Goal: Task Accomplishment & Management: Complete application form

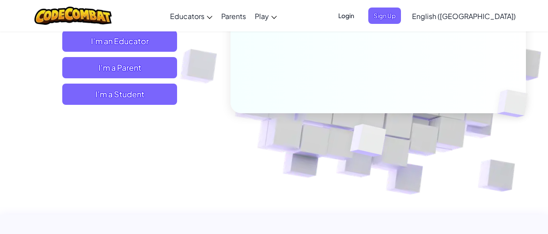
scroll to position [175, 0]
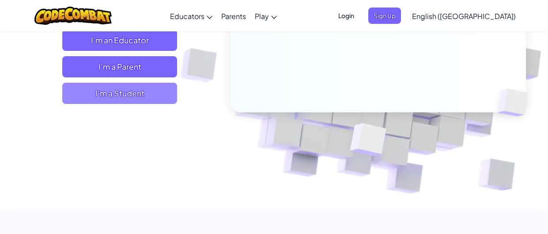
click at [147, 101] on span "I'm a Student" at bounding box center [119, 93] width 115 height 21
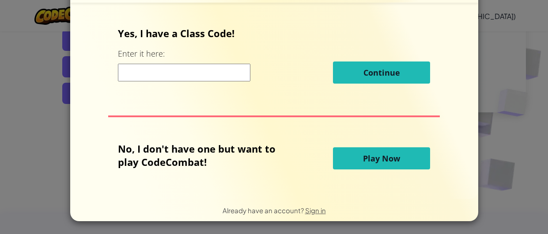
scroll to position [19, 0]
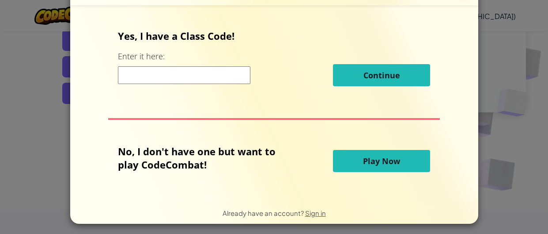
click at [240, 75] on input at bounding box center [184, 75] width 132 height 18
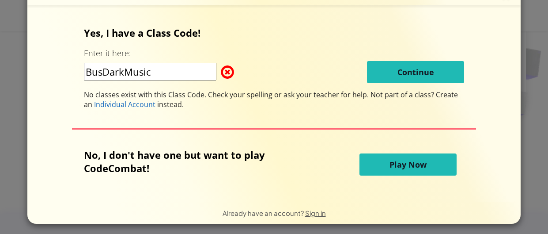
type input "BusDarkMusic"
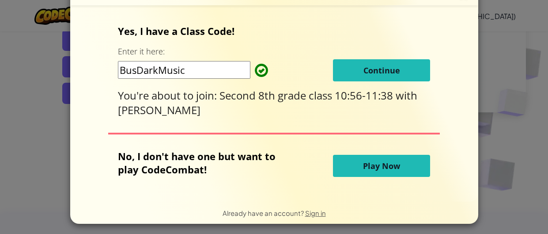
click at [412, 68] on button "Continue" at bounding box center [381, 70] width 97 height 22
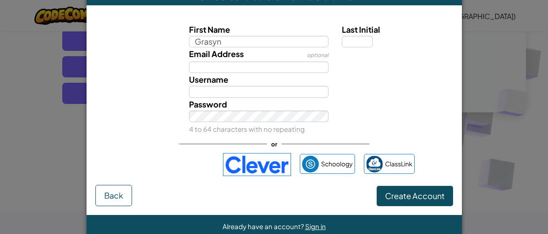
type input "Grasyn"
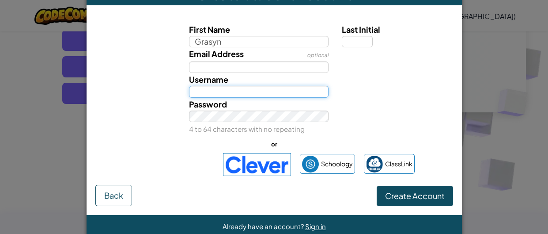
click at [286, 94] on input "Username" at bounding box center [259, 91] width 140 height 11
click at [258, 88] on input "Grasyn hello" at bounding box center [259, 91] width 140 height 11
type input "Grasyn d"
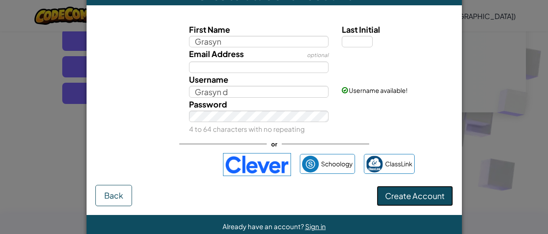
click at [420, 193] on span "Create Account" at bounding box center [415, 195] width 60 height 10
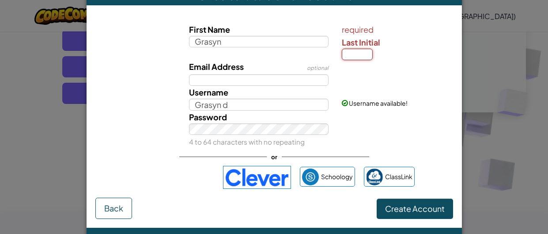
click at [357, 49] on input "Last Initial" at bounding box center [357, 54] width 31 height 11
type input "D"
click at [407, 205] on span "Create Account" at bounding box center [415, 208] width 60 height 10
type input "GrasynD"
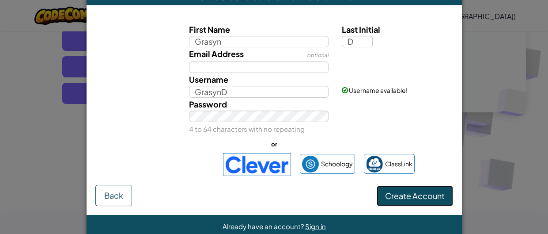
click at [419, 203] on button "Create Account" at bounding box center [415, 195] width 76 height 20
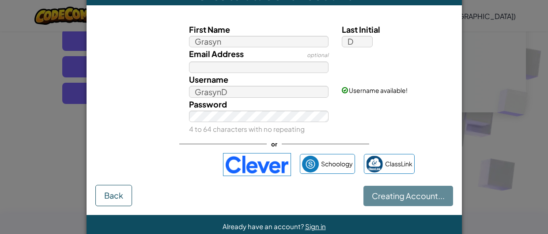
click at [419, 203] on div "Creating Account... Back" at bounding box center [274, 195] width 358 height 21
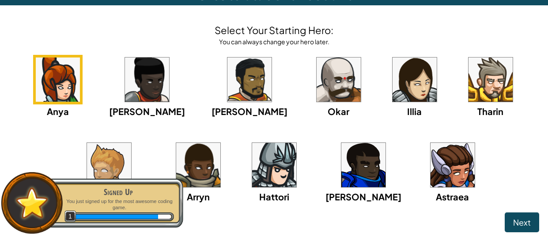
click at [360, 179] on img at bounding box center [363, 165] width 44 height 44
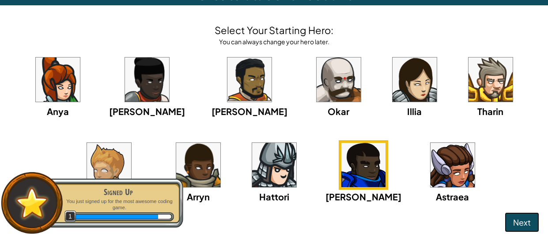
click at [519, 228] on button "Next" at bounding box center [522, 222] width 34 height 20
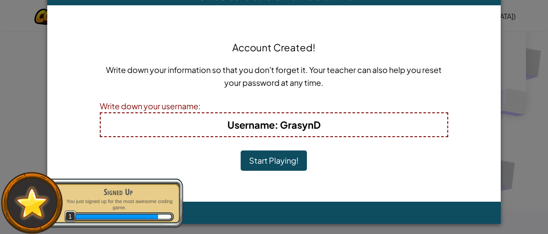
click at [291, 125] on b "Username : [PERSON_NAME]" at bounding box center [273, 124] width 93 height 12
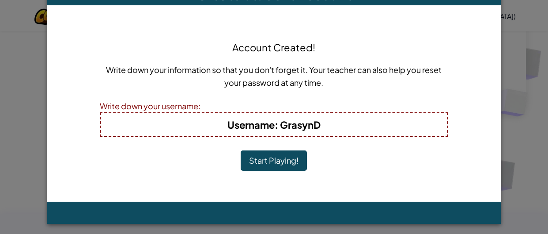
click at [326, 123] on h4 "Username : [PERSON_NAME]" at bounding box center [274, 124] width 329 height 14
click at [316, 123] on b "Username : [PERSON_NAME]" at bounding box center [273, 124] width 93 height 12
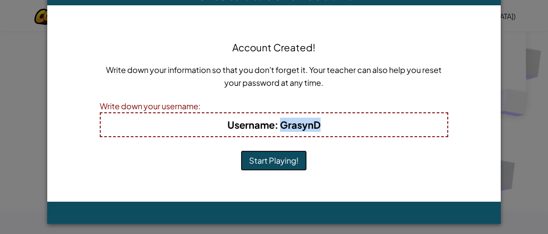
click at [275, 154] on button "Start Playing!" at bounding box center [274, 160] width 66 height 20
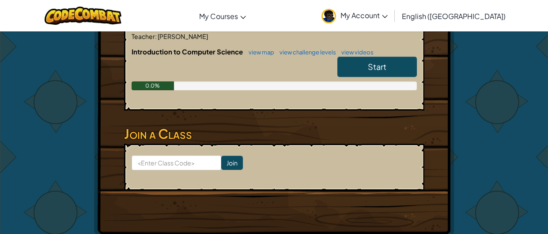
scroll to position [208, 0]
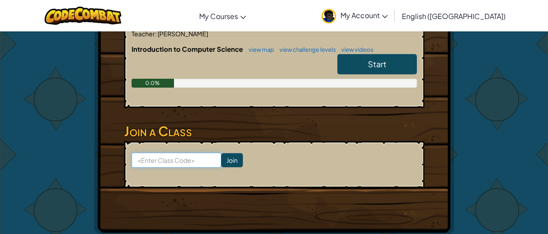
click at [160, 152] on input at bounding box center [177, 159] width 90 height 15
click at [448, 162] on div "Hero : Gordon Stalwart Change Hero Player : Grasyn D CS1 Level 1: Dungeons of K…" at bounding box center [274, 29] width 360 height 413
click at [177, 152] on input at bounding box center [177, 159] width 90 height 15
type input "BusDarkMusic"
click input "Join" at bounding box center [232, 160] width 22 height 14
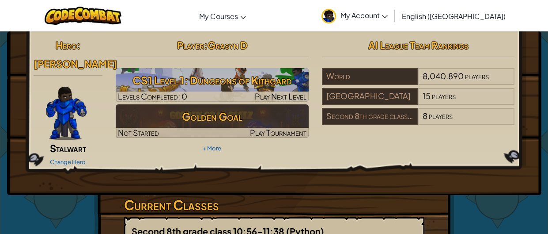
click at [246, 158] on div "Hero : [PERSON_NAME] Change Hero Player : Grasyn D CS1 Level 1: Dungeons of Kit…" at bounding box center [274, 112] width 534 height 163
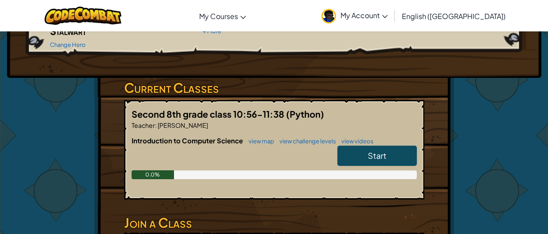
scroll to position [118, 0]
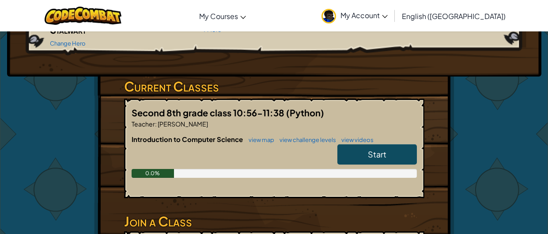
click at [391, 144] on link "Start" at bounding box center [376, 154] width 79 height 20
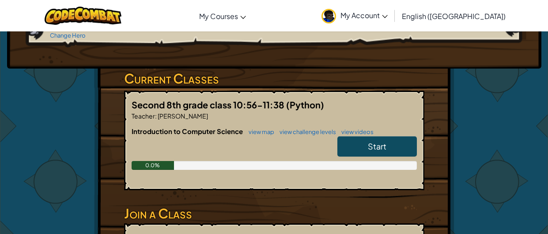
scroll to position [127, 0]
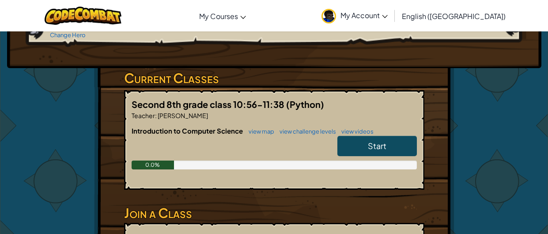
click at [383, 140] on span "Start" at bounding box center [377, 145] width 19 height 10
click at [386, 140] on span "Start" at bounding box center [377, 145] width 19 height 10
click at [385, 140] on span "Start" at bounding box center [377, 145] width 19 height 10
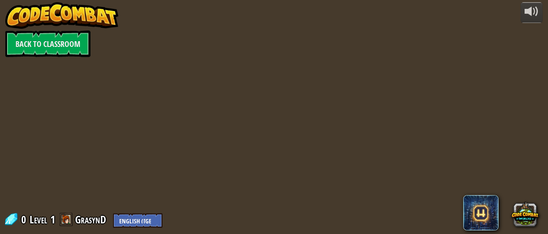
scroll to position [0, 0]
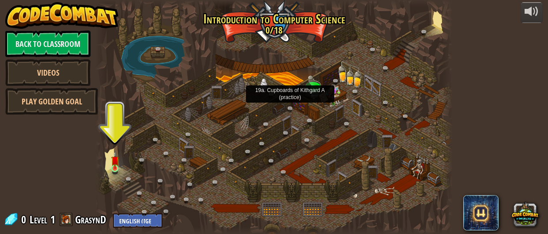
click at [114, 166] on img at bounding box center [115, 160] width 8 height 18
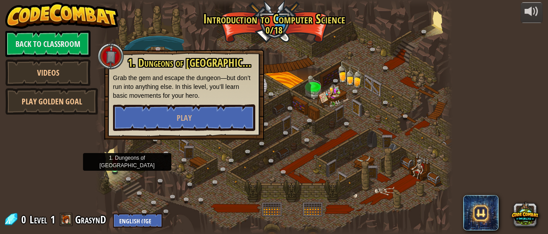
click at [115, 166] on img at bounding box center [115, 160] width 8 height 18
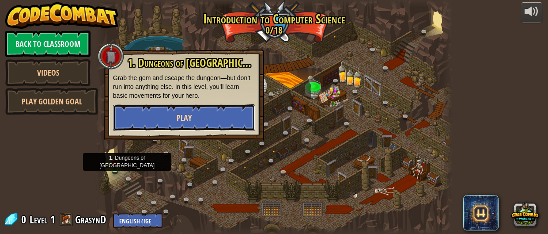
click at [135, 125] on button "Play" at bounding box center [184, 117] width 142 height 26
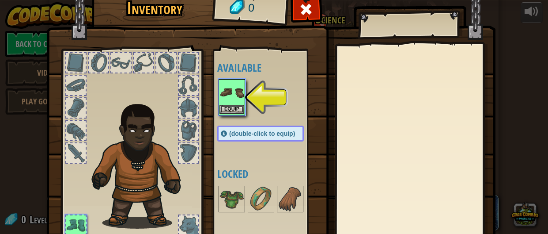
click at [230, 113] on div "Equip" at bounding box center [232, 97] width 26 height 36
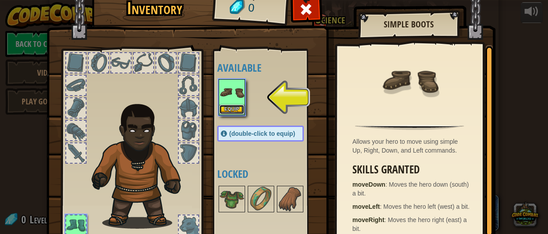
click at [235, 110] on button "Equip" at bounding box center [231, 109] width 25 height 9
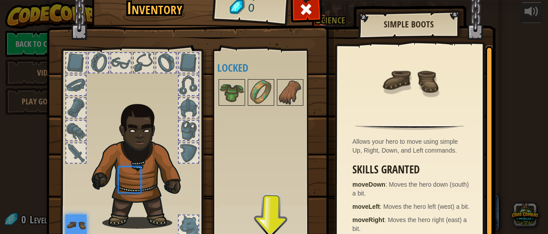
click at [235, 110] on div "Available Equip (double-click to equip) Locked" at bounding box center [269, 145] width 104 height 184
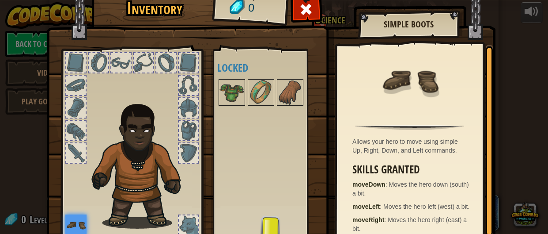
scroll to position [71, 0]
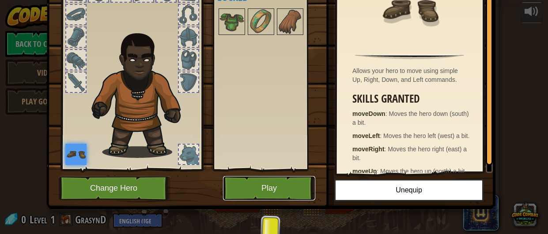
click at [276, 187] on button "Play" at bounding box center [269, 188] width 92 height 24
click at [276, 1] on html "powered by Back to Classroom Videos Play Golden Goal 25. Kithgard Gates (Locked…" at bounding box center [274, 0] width 548 height 1
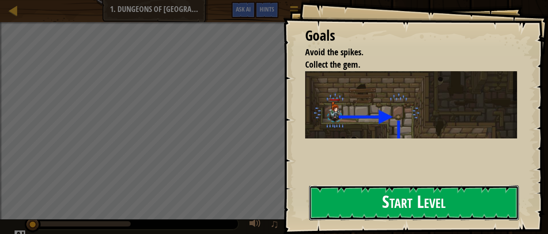
click at [473, 217] on button "Start Level" at bounding box center [414, 202] width 210 height 35
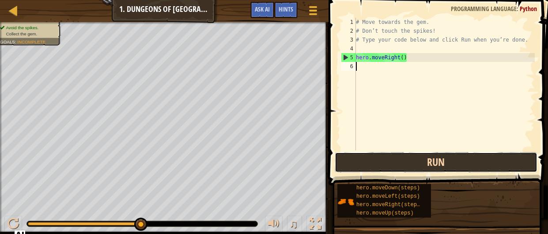
click at [497, 161] on button "Run" at bounding box center [436, 162] width 203 height 20
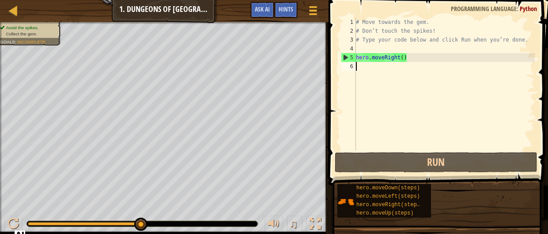
type textarea "m"
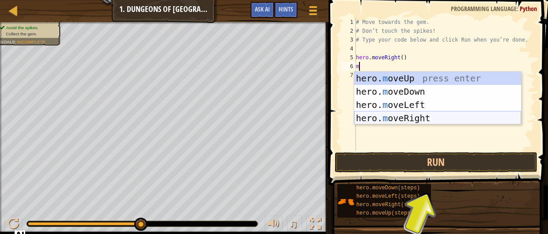
click at [431, 120] on div "hero. m oveUp press enter hero. m oveDown press enter hero. m oveLeft press ent…" at bounding box center [437, 111] width 167 height 79
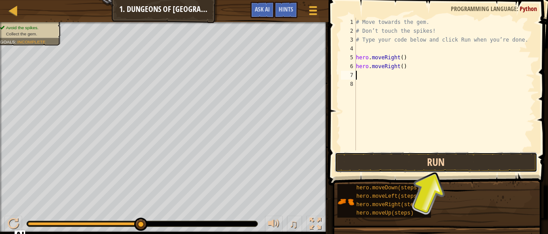
click at [430, 163] on button "Run" at bounding box center [436, 162] width 203 height 20
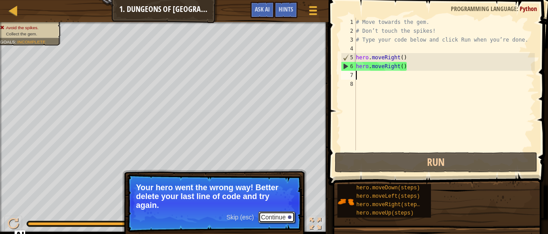
click at [267, 214] on button "Continue" at bounding box center [276, 216] width 37 height 11
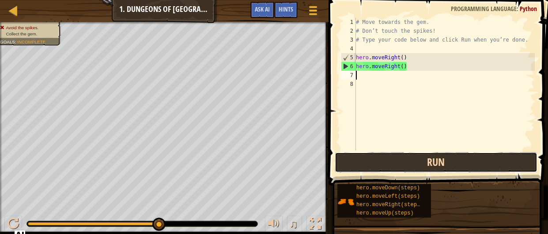
click at [424, 167] on button "Run" at bounding box center [436, 162] width 203 height 20
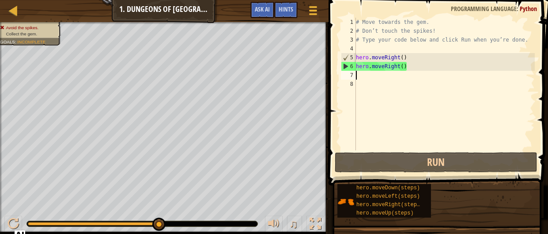
click at [393, 70] on div "# Move towards the gem. # Don’t touch the spikes! # Type your code below and cl…" at bounding box center [444, 93] width 181 height 150
click at [397, 65] on div "# Move towards the gem. # Don’t touch the spikes! # Type your code below and cl…" at bounding box center [444, 93] width 181 height 150
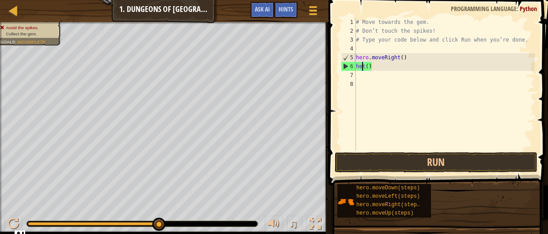
type textarea "t()"
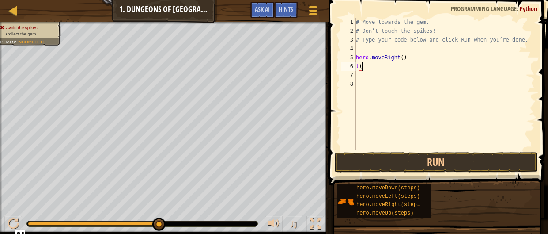
type textarea "t"
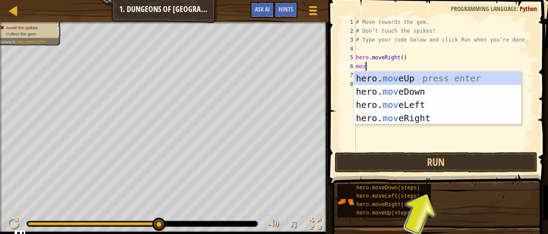
type textarea "move"
click at [461, 74] on div "hero. move Up press enter hero. move Down press enter hero. move Left press ent…" at bounding box center [437, 111] width 167 height 79
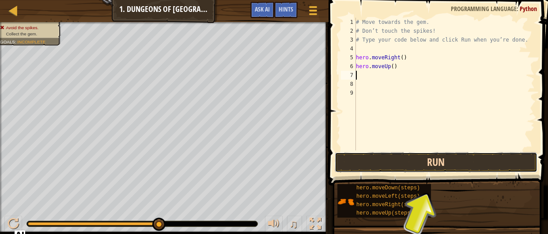
click at [418, 152] on button "Run" at bounding box center [436, 162] width 203 height 20
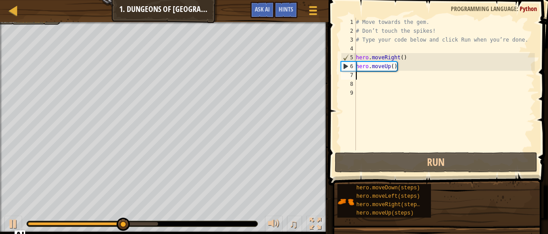
click at [382, 67] on div "# Move towards the gem. # Don’t touch the spikes! # Type your code below and cl…" at bounding box center [444, 93] width 181 height 150
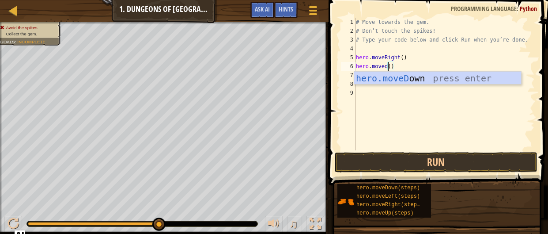
scroll to position [4, 3]
type textarea "hero.moveDown"
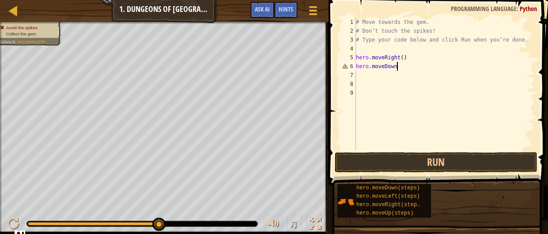
click at [497, 149] on div "# Move towards the gem. # Don’t touch the spikes! # Type your code below and cl…" at bounding box center [444, 93] width 181 height 150
click at [492, 162] on button "Run" at bounding box center [436, 162] width 203 height 20
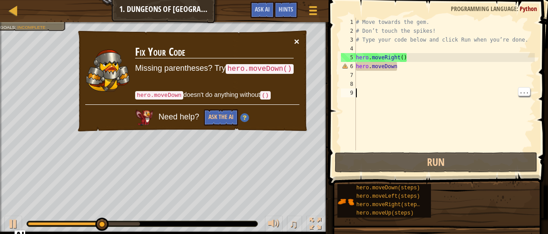
click at [295, 44] on button "×" at bounding box center [296, 41] width 5 height 9
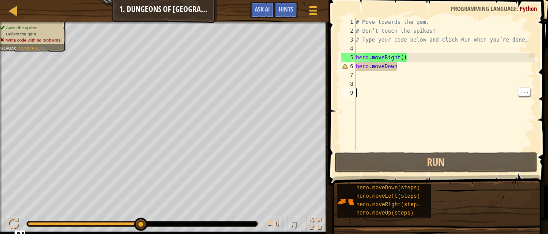
click at [397, 67] on div "# Move towards the gem. # Don’t touch the spikes! # Type your code below and cl…" at bounding box center [444, 93] width 181 height 150
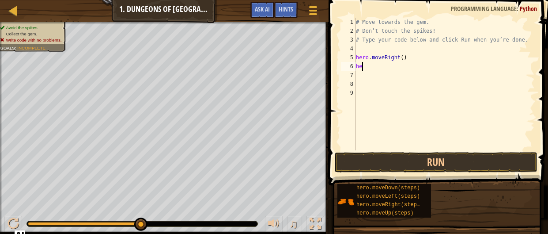
type textarea "h"
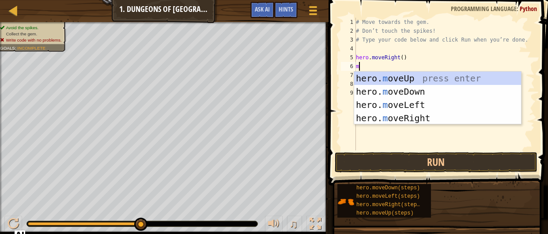
type textarea "mo"
click at [431, 90] on div "hero. mo veUp press enter hero. mo veDown press enter hero. mo veLeft press ent…" at bounding box center [437, 111] width 167 height 79
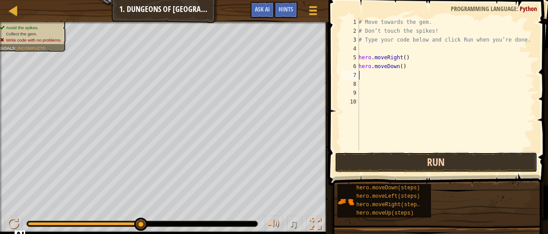
click at [441, 157] on button "Run" at bounding box center [436, 162] width 203 height 20
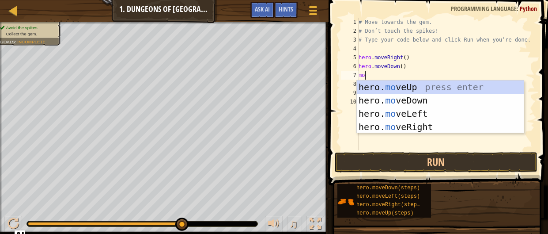
type textarea "mov"
click at [438, 128] on div "hero. mov eUp press enter hero. mov eDown press enter hero. mov eLeft press ent…" at bounding box center [440, 119] width 167 height 79
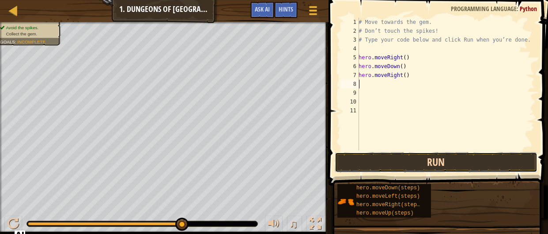
click at [436, 162] on button "Run" at bounding box center [436, 162] width 203 height 20
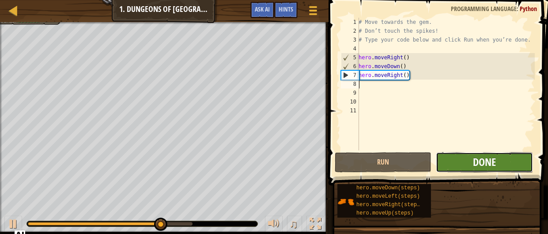
click at [492, 160] on span "Done" at bounding box center [484, 162] width 23 height 14
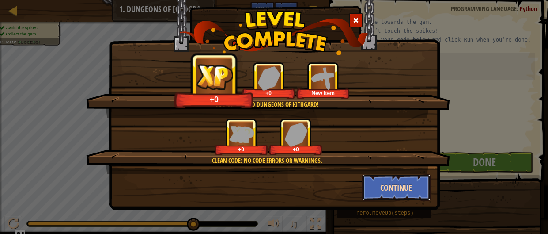
click at [397, 185] on button "Continue" at bounding box center [396, 187] width 68 height 26
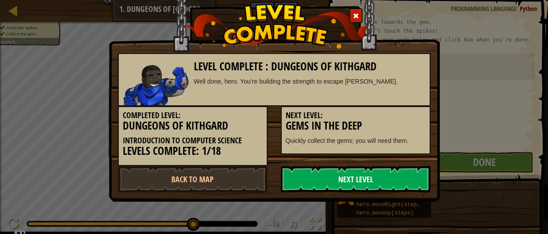
click at [413, 188] on link "Next Level" at bounding box center [356, 179] width 150 height 26
click at [410, 189] on link "Next Level" at bounding box center [356, 179] width 150 height 26
click at [413, 188] on link "Next Level" at bounding box center [356, 179] width 150 height 26
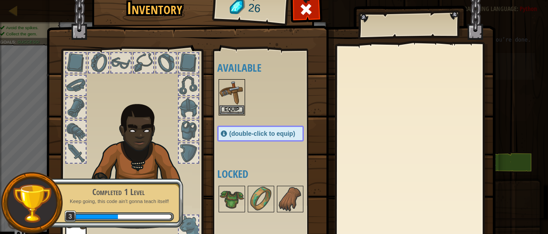
click at [247, 130] on span "(double-click to equip)" at bounding box center [262, 133] width 66 height 7
click at [231, 101] on img at bounding box center [231, 92] width 25 height 25
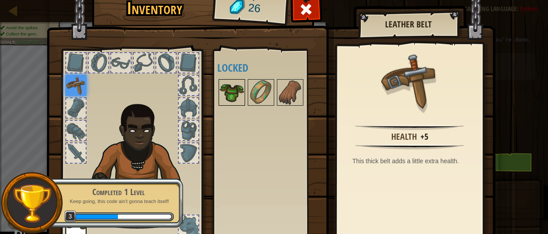
click at [235, 98] on img at bounding box center [231, 92] width 25 height 25
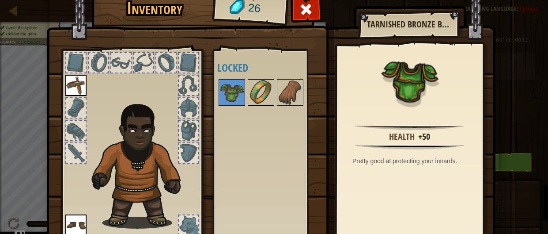
click at [269, 98] on img at bounding box center [261, 92] width 25 height 25
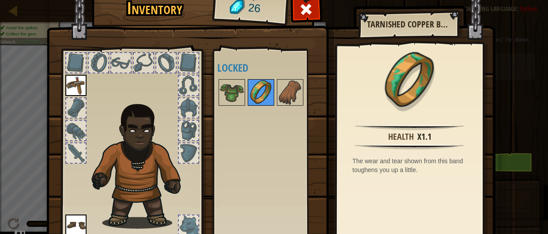
click at [269, 98] on img at bounding box center [261, 92] width 25 height 25
click at [283, 97] on img at bounding box center [290, 92] width 25 height 25
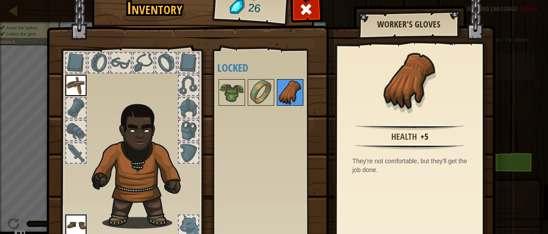
click at [283, 97] on img at bounding box center [290, 92] width 25 height 25
click at [306, 12] on span at bounding box center [306, 9] width 14 height 14
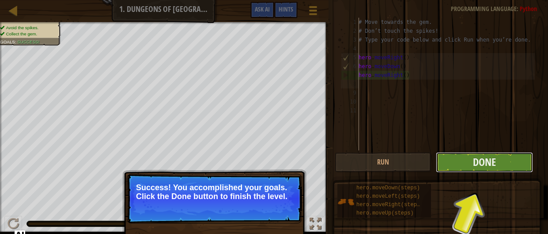
click at [469, 169] on button "Done" at bounding box center [484, 162] width 97 height 20
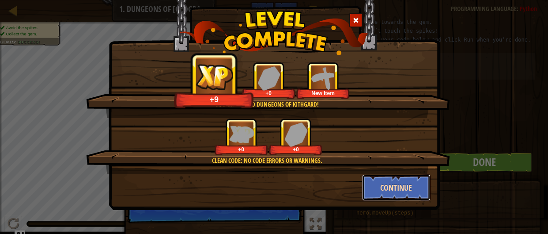
click at [404, 182] on button "Continue" at bounding box center [396, 187] width 68 height 26
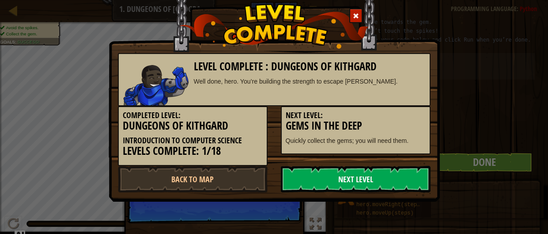
click at [393, 185] on link "Next Level" at bounding box center [356, 179] width 150 height 26
